Goal: Information Seeking & Learning: Learn about a topic

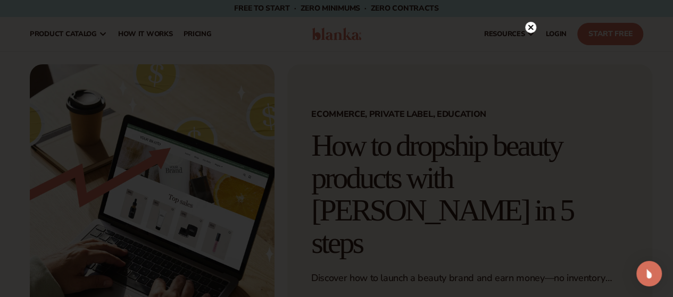
click at [530, 21] on div at bounding box center [530, 27] width 11 height 19
click at [528, 26] on icon at bounding box center [530, 27] width 5 height 5
